Goal: Task Accomplishment & Management: Use online tool/utility

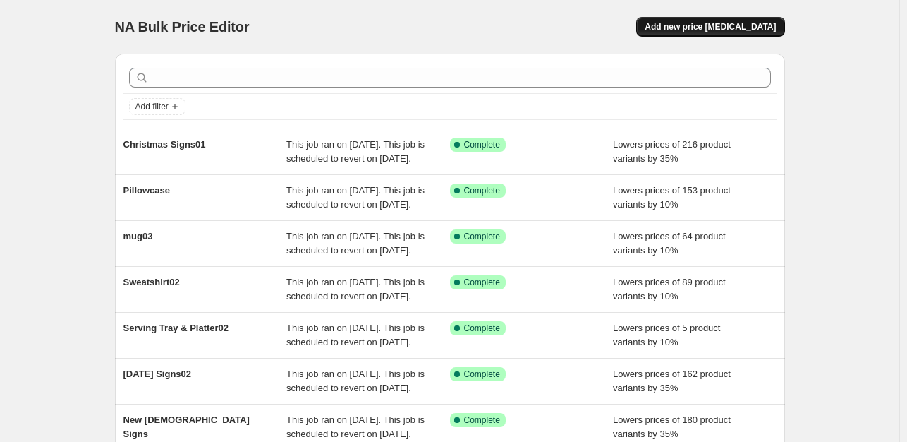
click at [746, 35] on button "Add new price [MEDICAL_DATA]" at bounding box center [710, 27] width 148 height 20
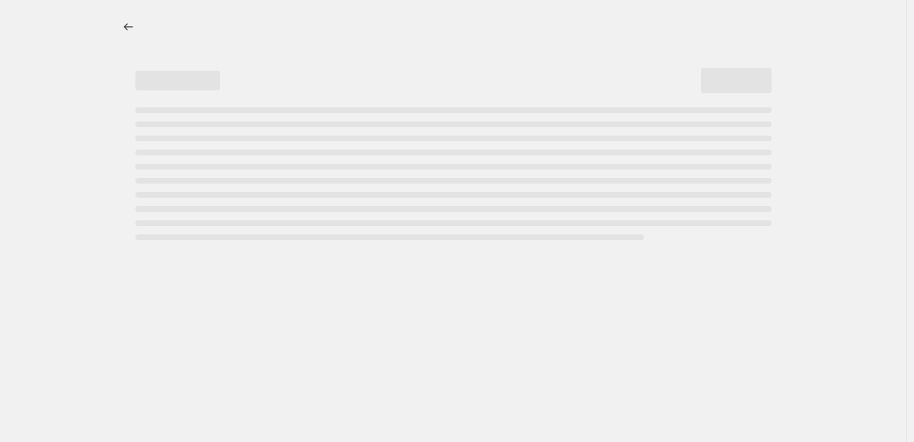
select select "percentage"
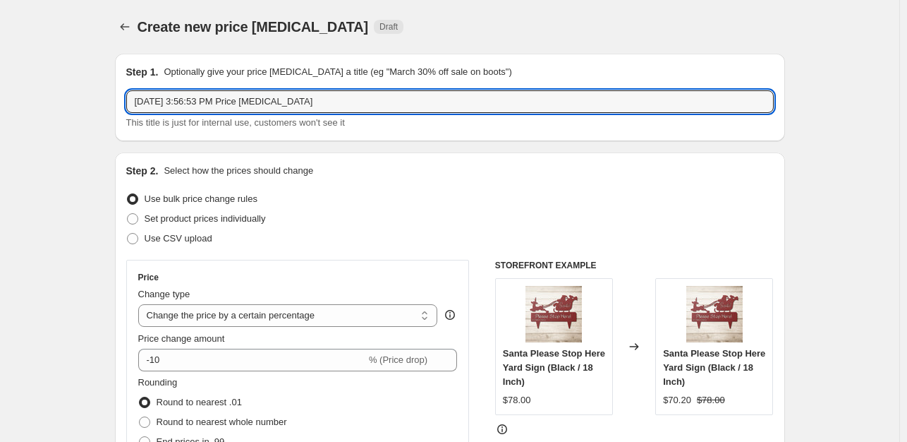
drag, startPoint x: 368, startPoint y: 102, endPoint x: 126, endPoint y: 102, distance: 242.6
click at [126, 102] on div "Step 1. Optionally give your price [MEDICAL_DATA] a title (eg "March 30% off sa…" at bounding box center [450, 97] width 670 height 87
drag, startPoint x: 169, startPoint y: 97, endPoint x: 118, endPoint y: 103, distance: 51.1
click at [118, 103] on div "Step 1. Optionally give your price [MEDICAL_DATA] a title (eg "March 30% off sa…" at bounding box center [450, 97] width 670 height 87
click at [138, 100] on input "cap 02" at bounding box center [449, 101] width 647 height 23
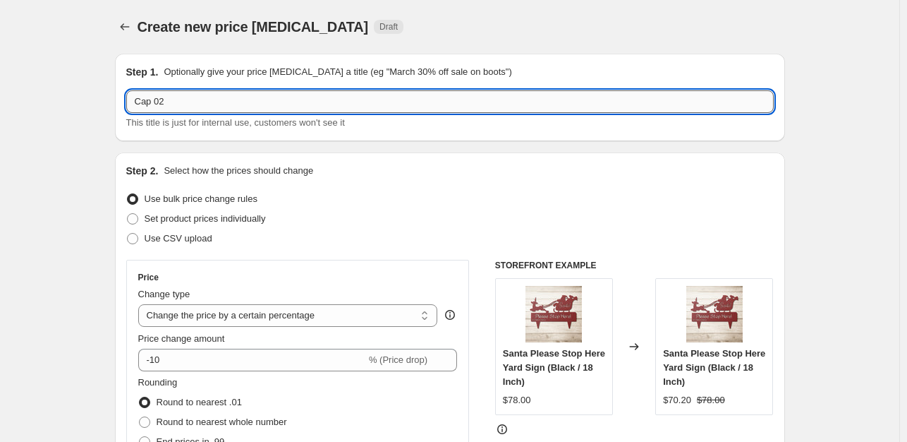
click at [204, 104] on input "Cap 02" at bounding box center [449, 101] width 647 height 23
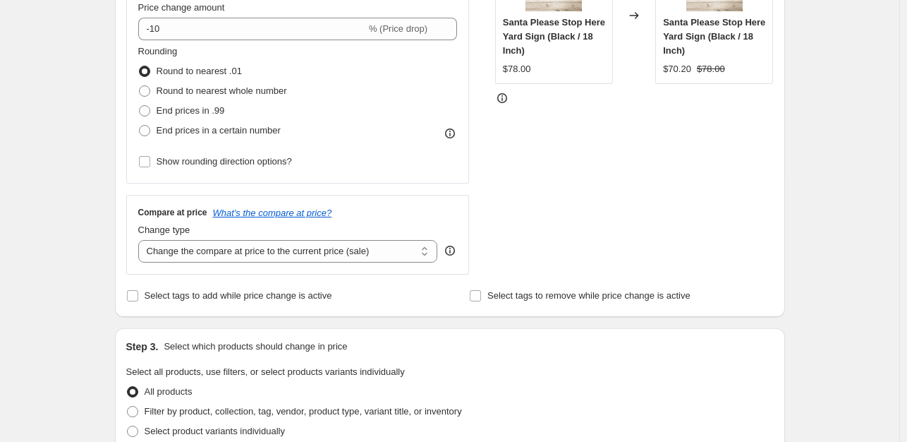
scroll to position [335, 0]
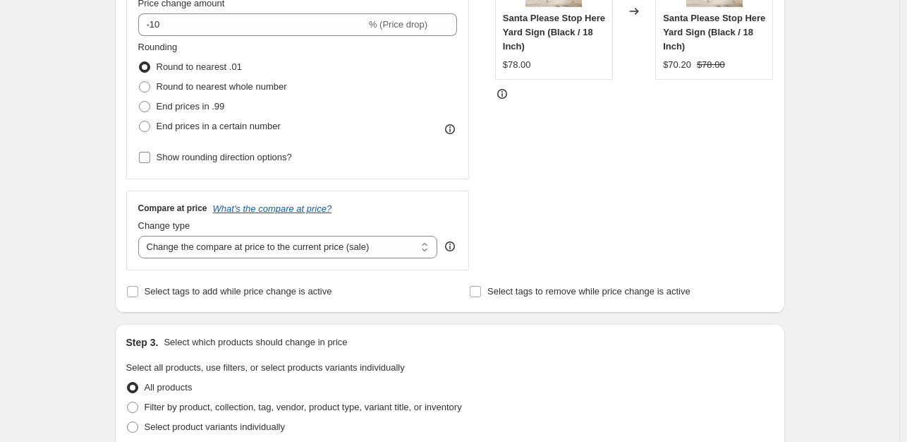
type input "Cap 02"
click at [148, 157] on input "Show rounding direction options?" at bounding box center [144, 157] width 11 height 11
checkbox input "true"
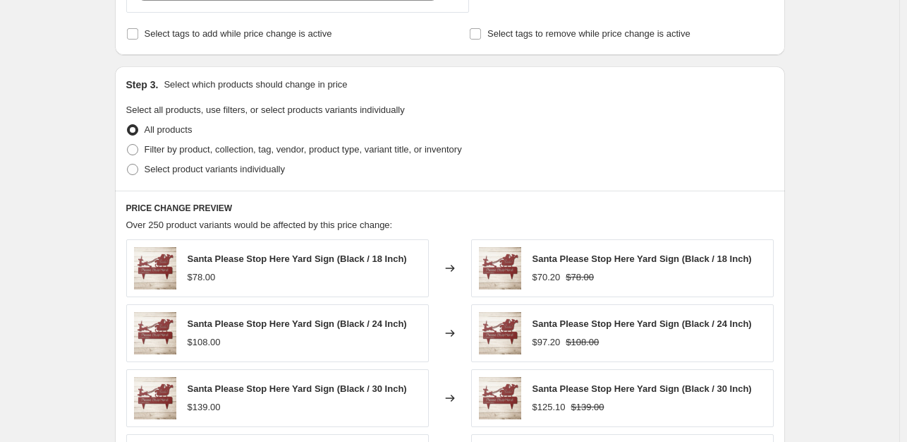
scroll to position [691, 0]
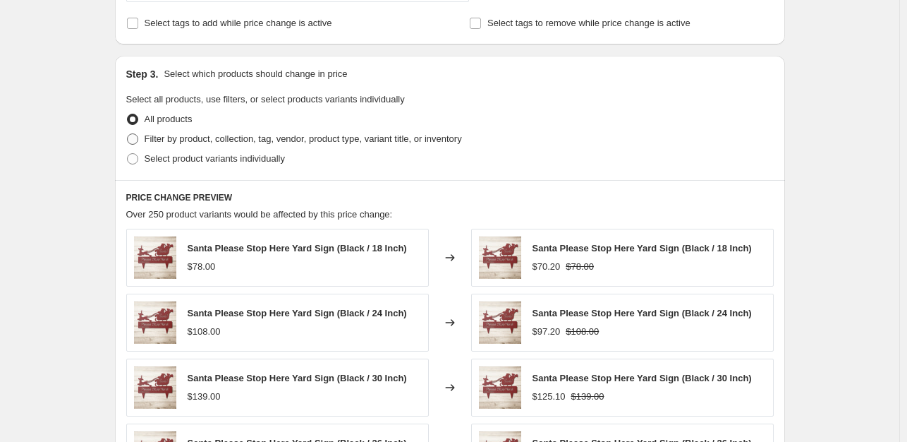
click at [133, 140] on span at bounding box center [132, 138] width 11 height 11
click at [128, 134] on input "Filter by product, collection, tag, vendor, product type, variant title, or inv…" at bounding box center [127, 133] width 1 height 1
radio input "true"
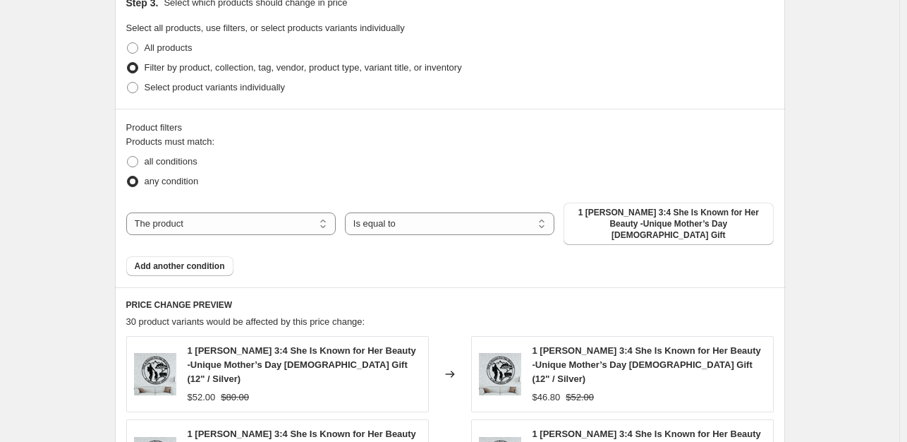
scroll to position [803, 0]
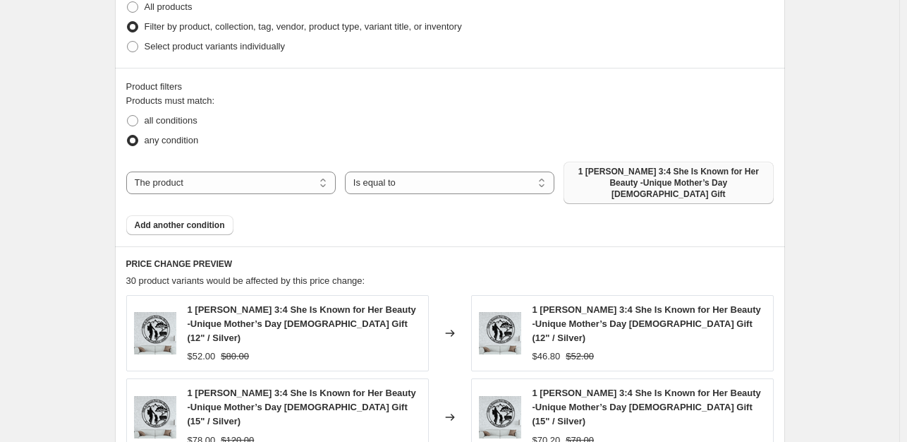
click at [708, 185] on span "1 [PERSON_NAME] 3:4 She Is Known for Her Beauty -Unique Mother’s Day [DEMOGRAPH…" at bounding box center [668, 183] width 193 height 34
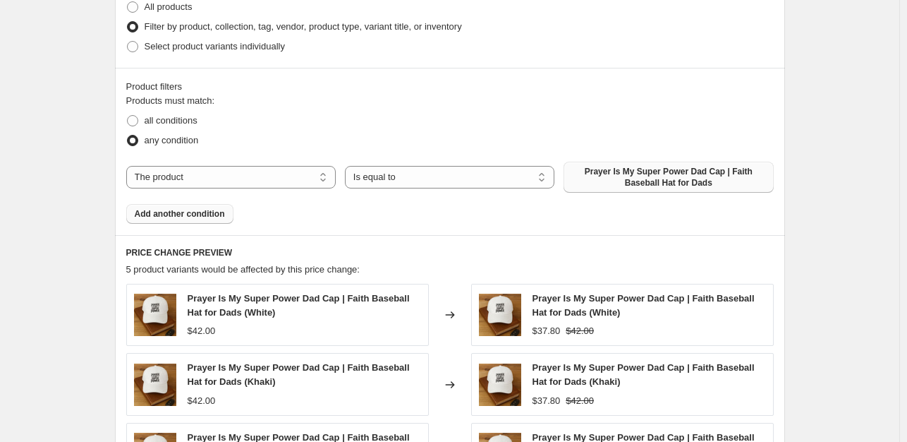
click at [159, 209] on span "Add another condition" at bounding box center [180, 213] width 90 height 11
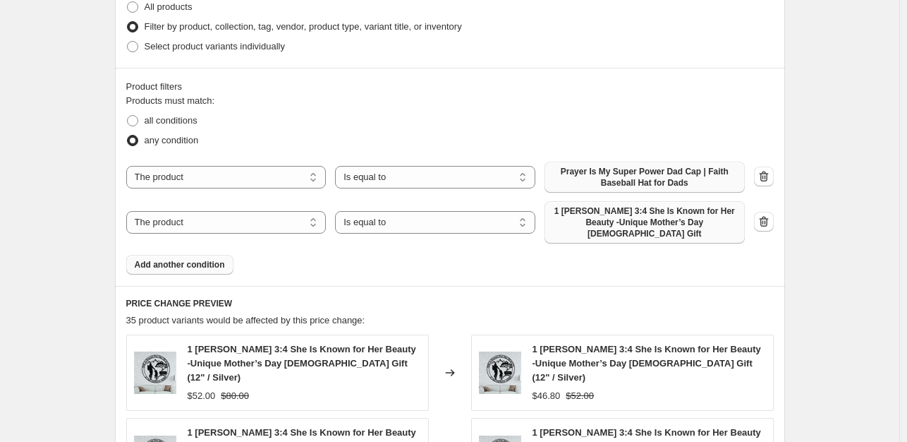
click at [669, 221] on span "1 [PERSON_NAME] 3:4 She Is Known for Her Beauty -Unique Mother’s Day [DEMOGRAPH…" at bounding box center [644, 222] width 183 height 34
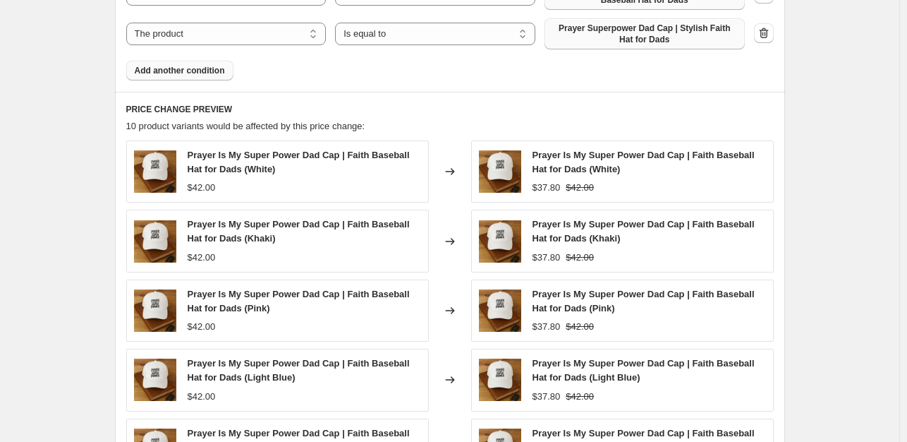
scroll to position [1284, 0]
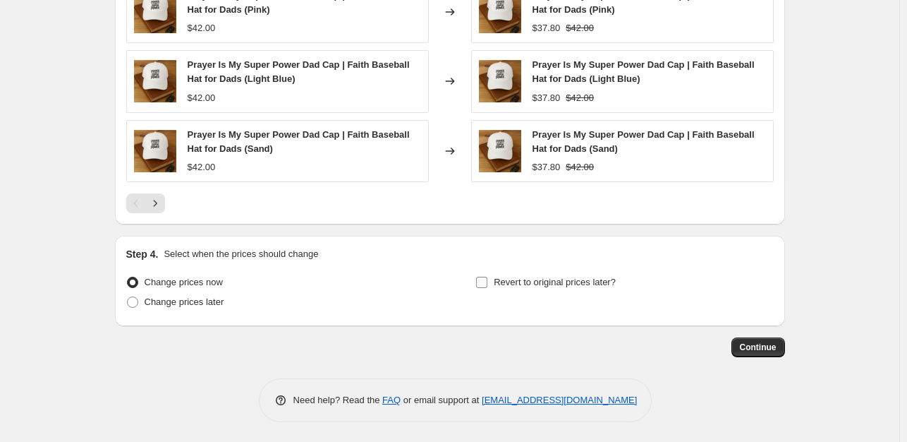
click at [485, 277] on input "Revert to original prices later?" at bounding box center [481, 281] width 11 height 11
checkbox input "true"
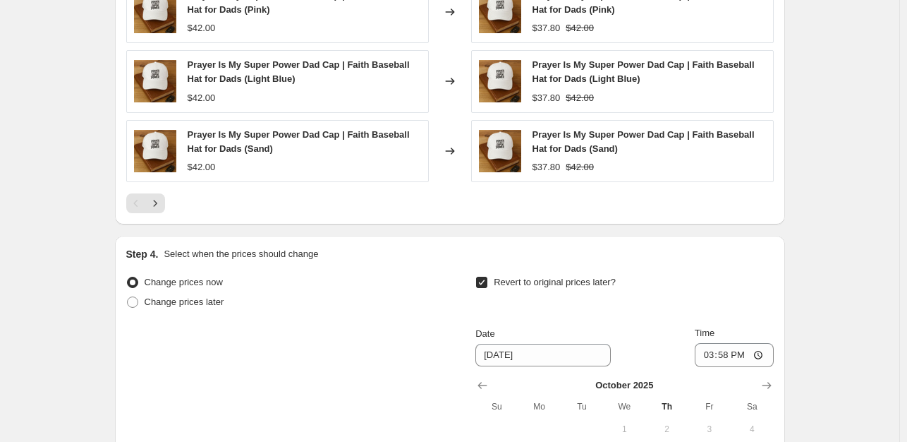
scroll to position [1524, 0]
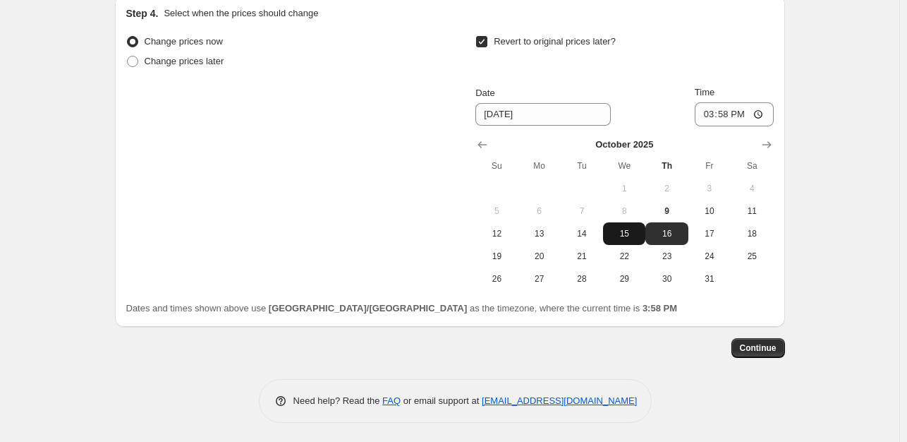
click at [634, 239] on button "15" at bounding box center [624, 233] width 42 height 23
type input "[DATE]"
click at [769, 353] on button "Continue" at bounding box center [758, 348] width 54 height 20
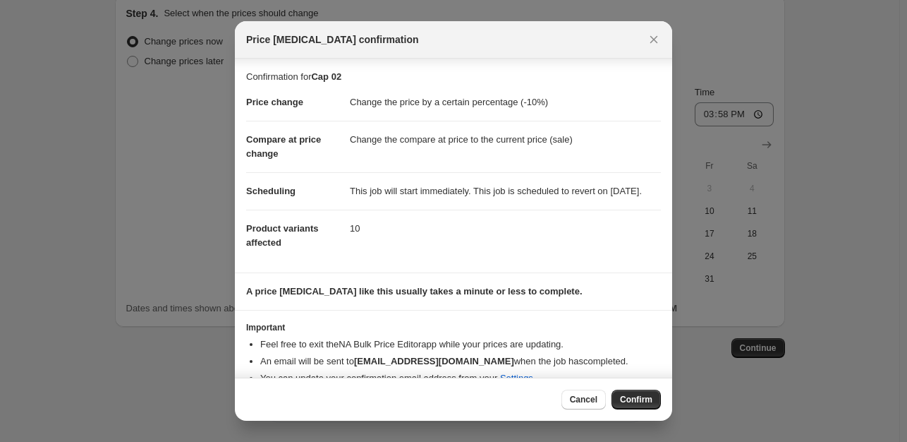
scroll to position [35, 0]
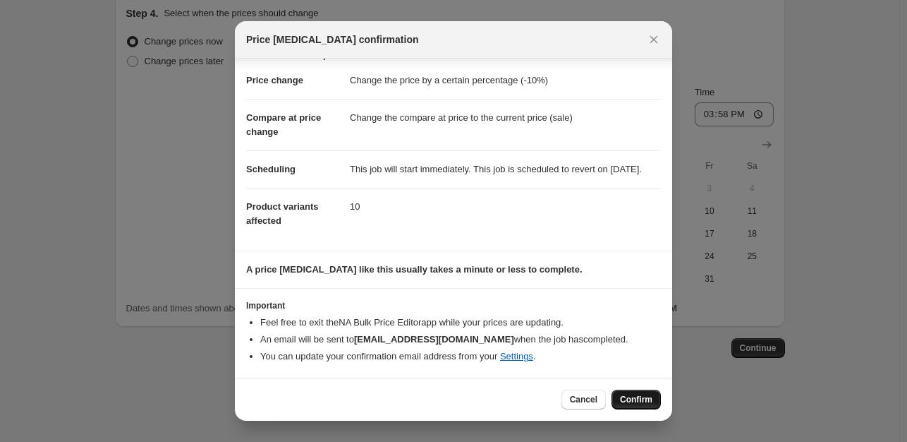
click at [643, 401] on span "Confirm" at bounding box center [636, 399] width 32 height 11
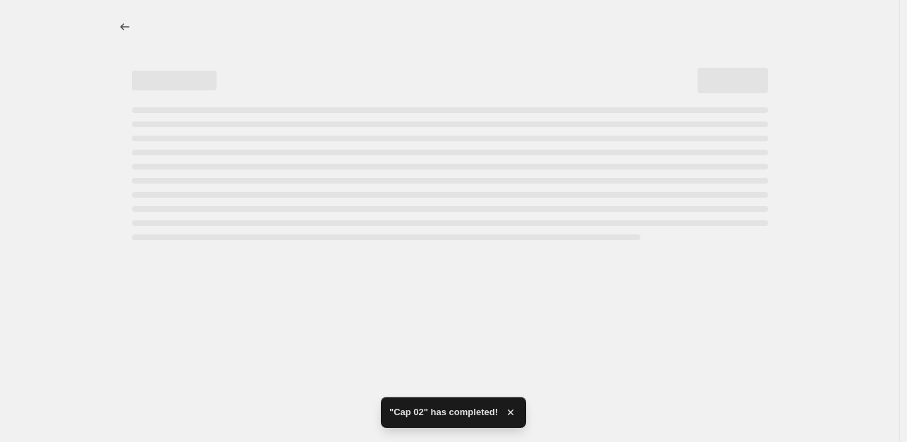
select select "percentage"
